Goal: Information Seeking & Learning: Find specific page/section

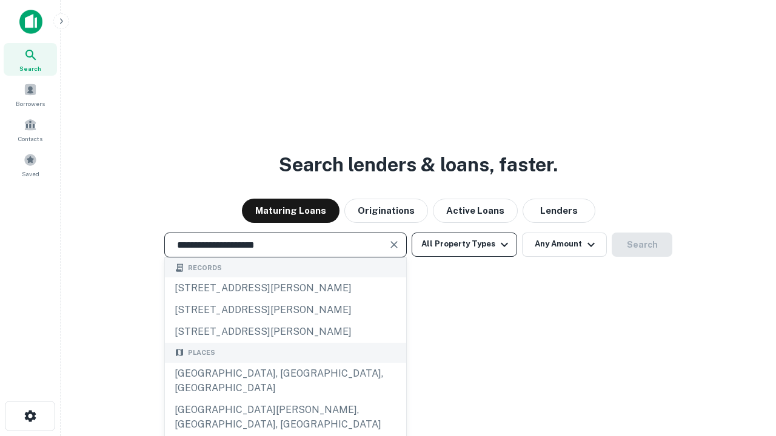
click at [285, 399] on div "[GEOGRAPHIC_DATA], [GEOGRAPHIC_DATA], [GEOGRAPHIC_DATA]" at bounding box center [285, 381] width 241 height 36
click at [464, 244] on button "All Property Types" at bounding box center [463, 245] width 105 height 24
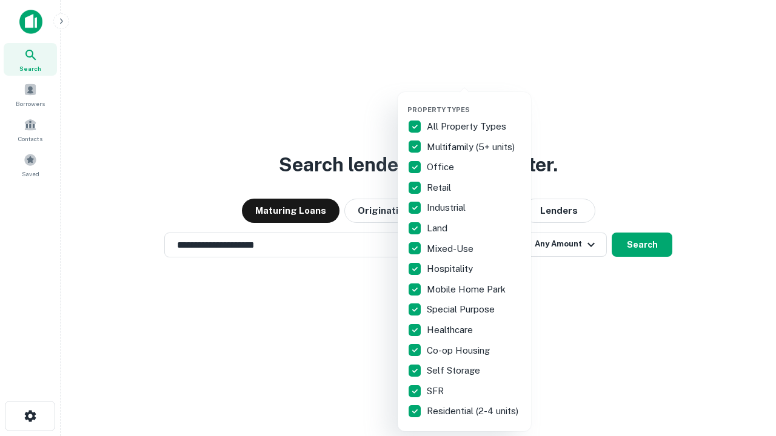
type input "**********"
click at [474, 102] on button "button" at bounding box center [473, 102] width 133 height 1
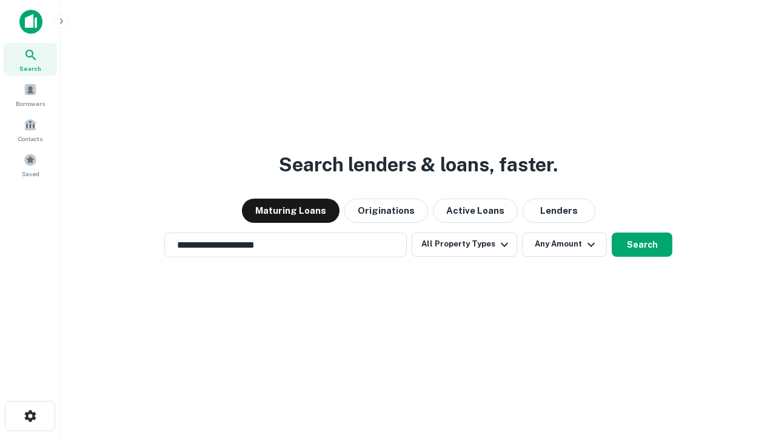
scroll to position [19, 0]
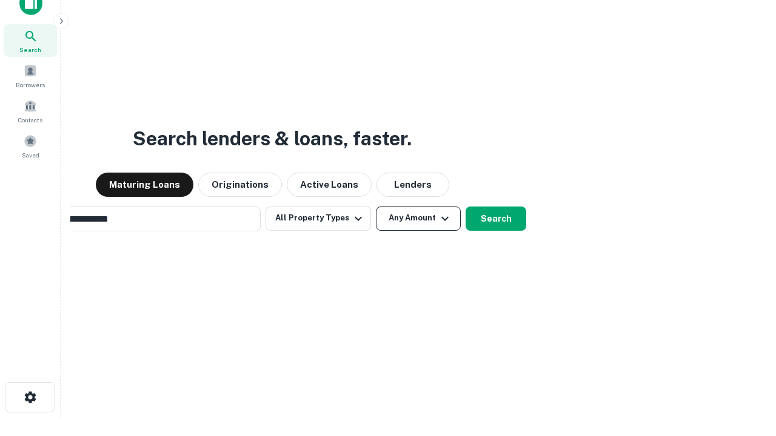
click at [376, 207] on button "Any Amount" at bounding box center [418, 219] width 85 height 24
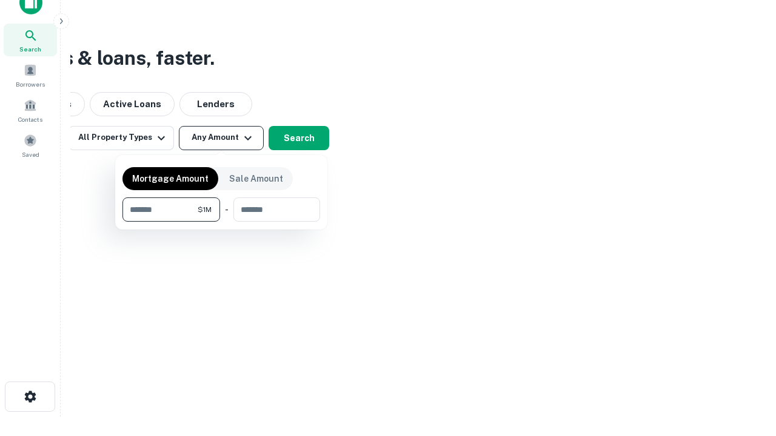
type input "*******"
click at [221, 222] on button "button" at bounding box center [221, 222] width 198 height 1
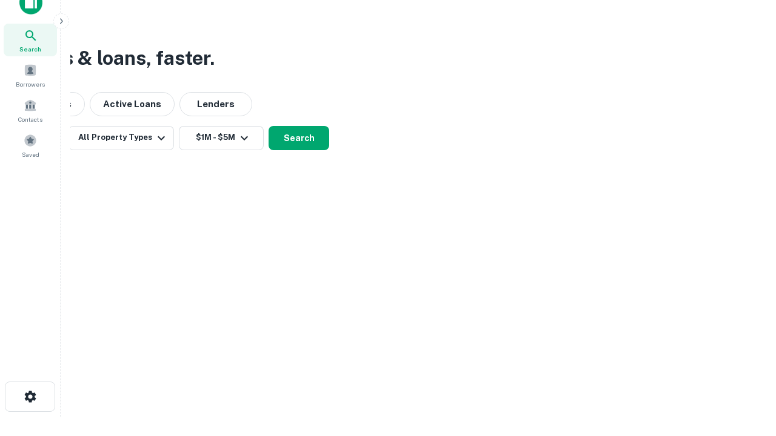
scroll to position [7, 224]
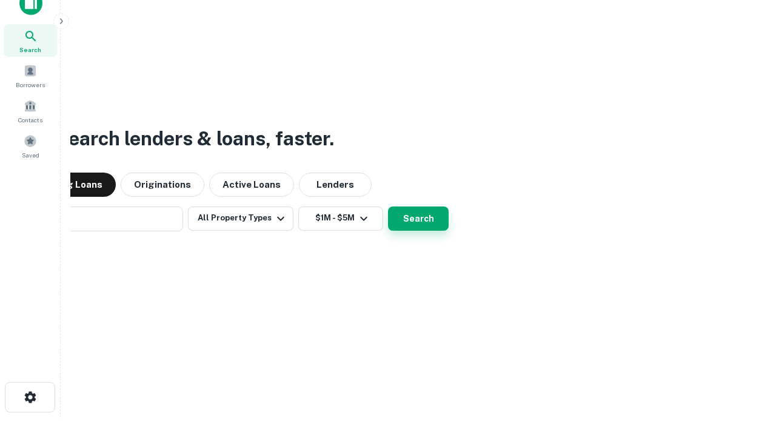
click at [388, 207] on button "Search" at bounding box center [418, 219] width 61 height 24
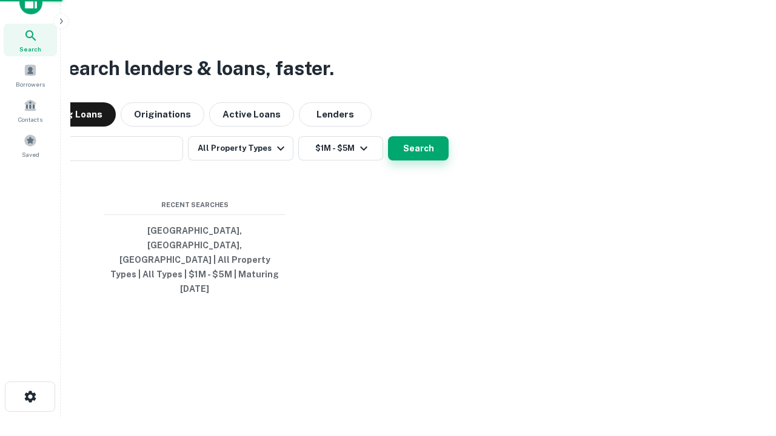
scroll to position [32, 343]
